Goal: Find specific page/section: Find specific page/section

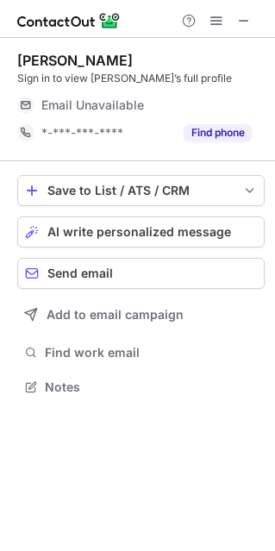
scroll to position [9, 9]
click at [230, 16] on div at bounding box center [216, 20] width 83 height 21
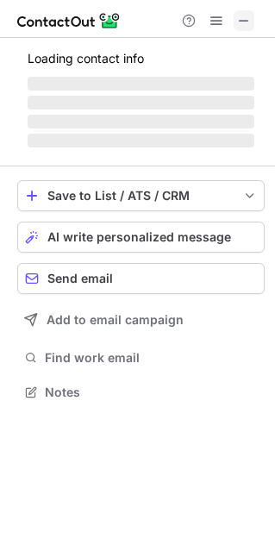
scroll to position [9, 9]
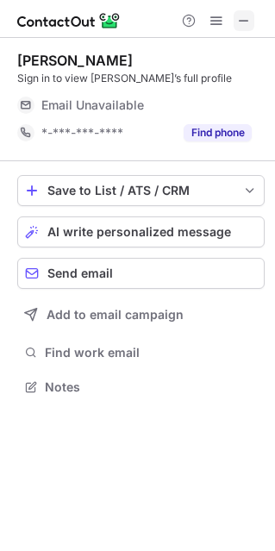
click at [248, 15] on span at bounding box center [244, 21] width 14 height 14
